Goal: Find contact information: Find contact information

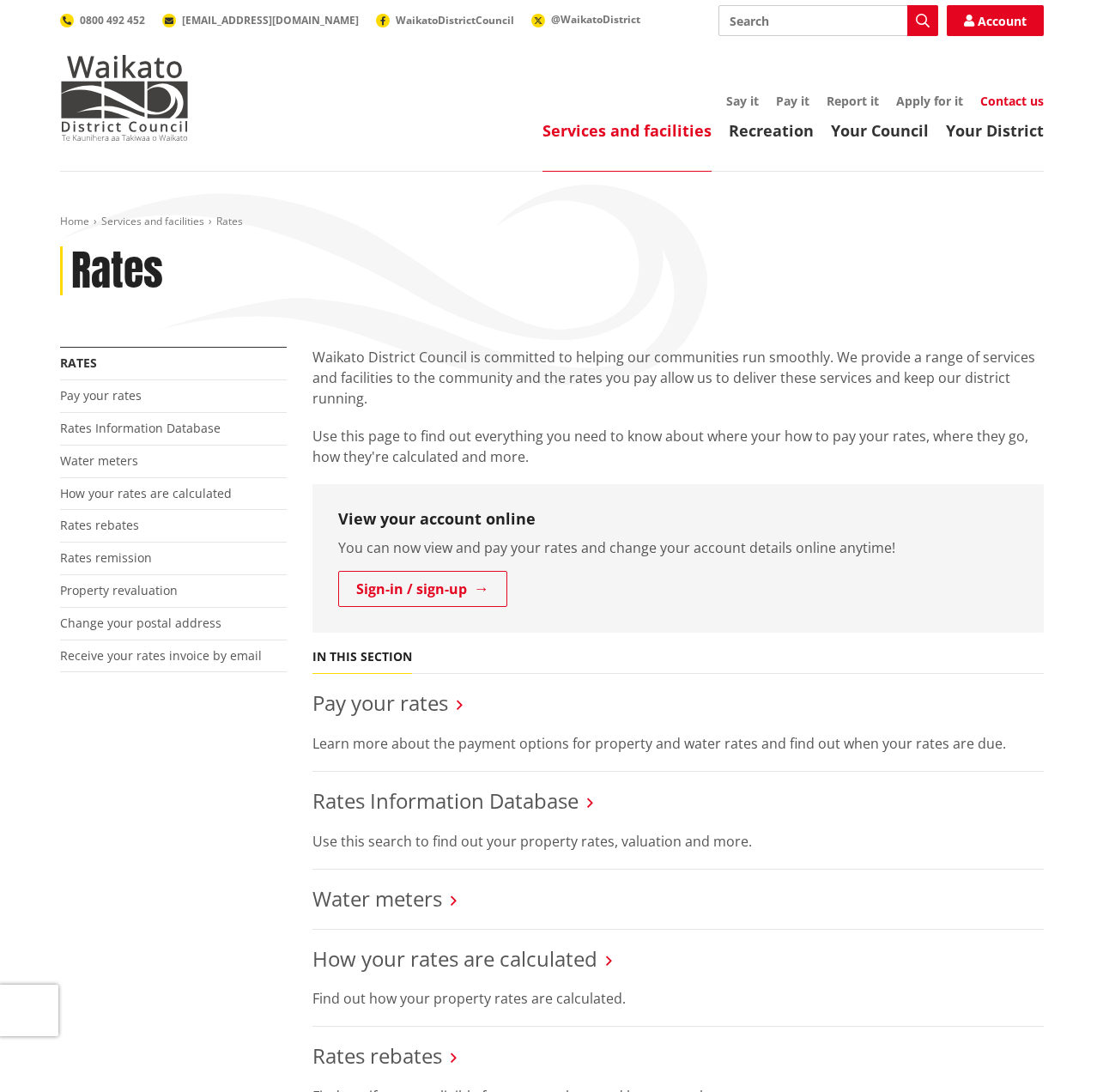
click at [1023, 100] on link "Contact us" at bounding box center [1012, 101] width 64 height 16
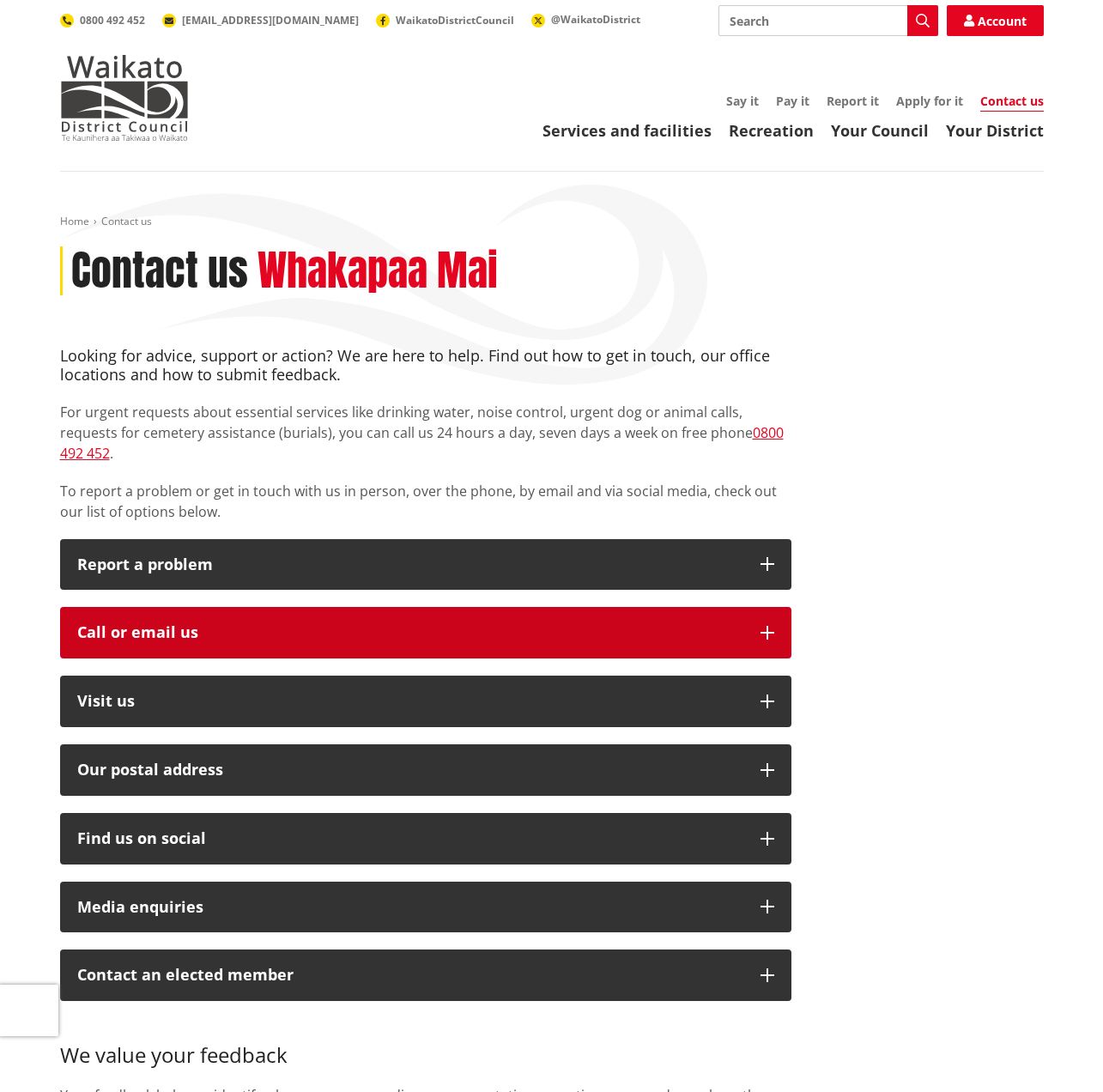
click at [161, 624] on div "Call or email us" at bounding box center [410, 632] width 667 height 17
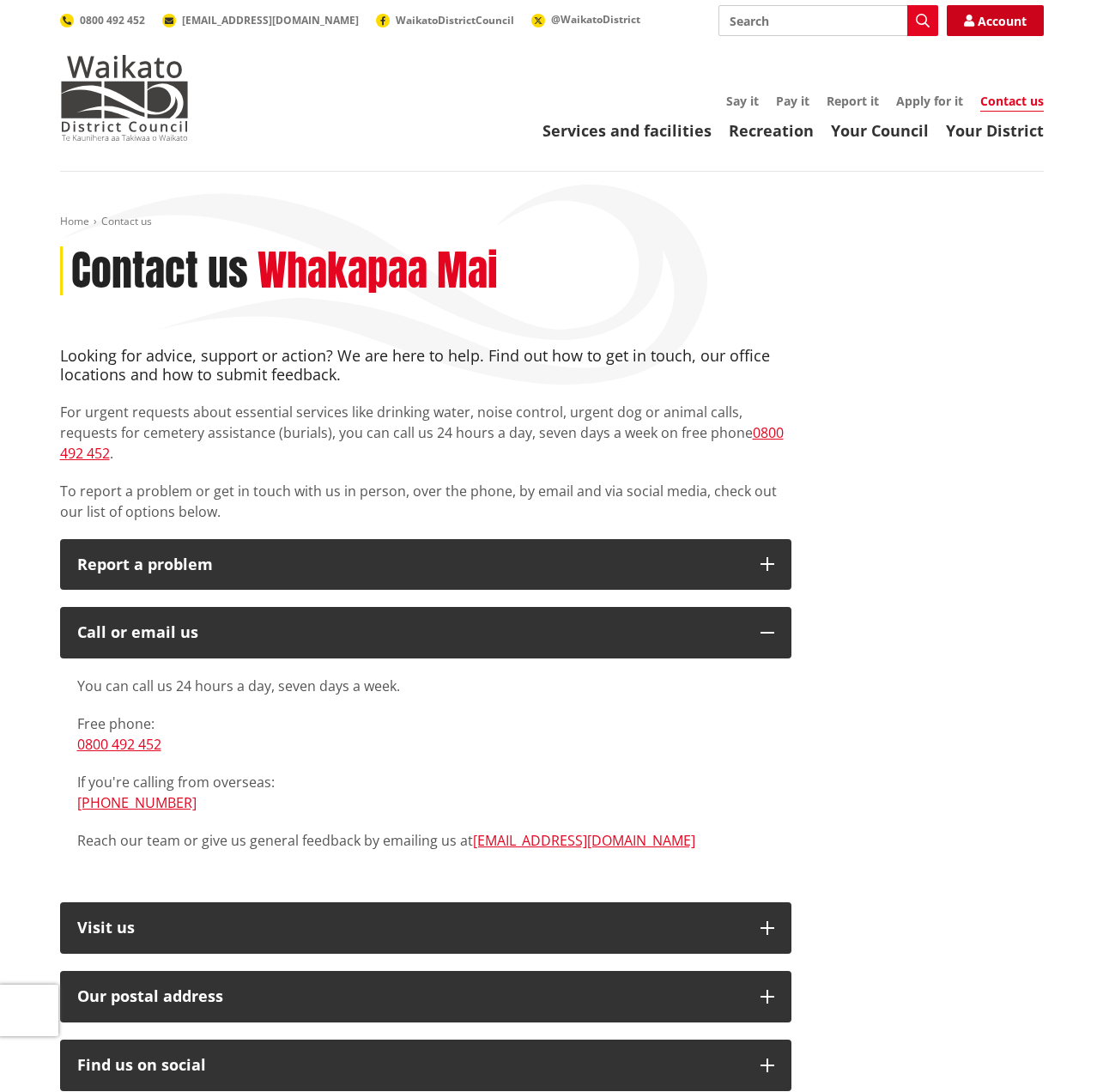
click at [989, 19] on link "Account" at bounding box center [995, 21] width 97 height 31
